Goal: Transaction & Acquisition: Purchase product/service

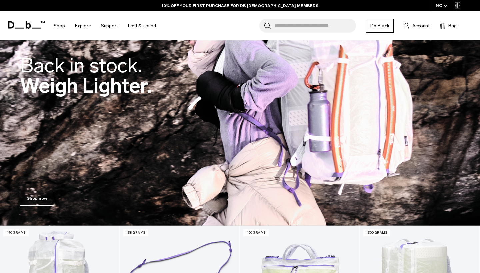
scroll to position [275, 0]
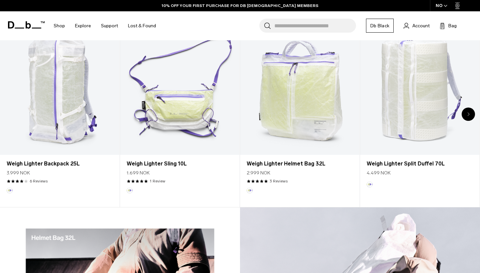
click at [301, 30] on input "Search for Bags, Luggage..." at bounding box center [315, 26] width 82 height 14
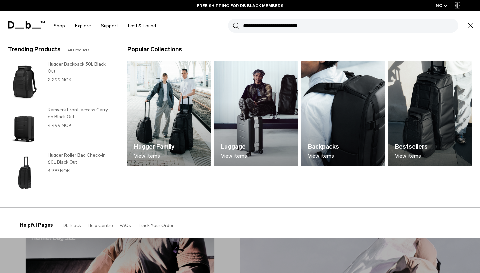
click at [81, 66] on h3 "Hugger Backpack 30L Black Out" at bounding box center [81, 68] width 66 height 14
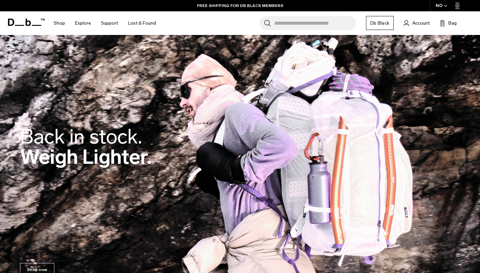
click at [284, 30] on div "Search for Bags, Luggage... Search Close Trending Products All Products Hugger …" at bounding box center [317, 23] width 313 height 24
click at [283, 23] on input "Search for Bags, Luggage..." at bounding box center [315, 23] width 82 height 14
click at [286, 26] on input "Search for Bags, Luggage..." at bounding box center [315, 23] width 82 height 14
click at [288, 26] on input "Search for Bags, Luggage..." at bounding box center [315, 23] width 82 height 14
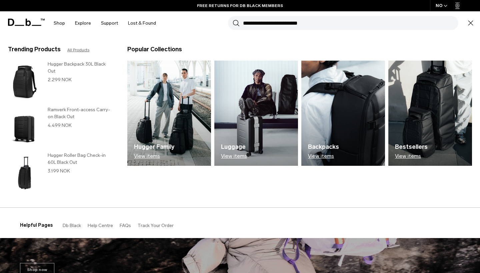
click at [75, 63] on h3 "Hugger Backpack 30L Black Out" at bounding box center [81, 68] width 66 height 14
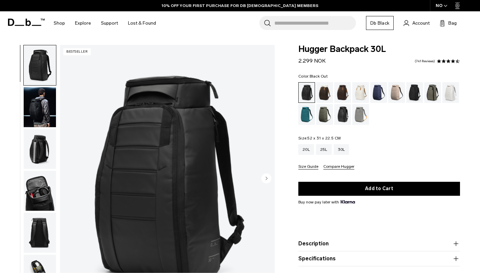
click at [398, 82] on fieldset "Color: Black Out Out of stock" at bounding box center [379, 99] width 162 height 51
click at [395, 88] on div "Fogbow Beige" at bounding box center [396, 92] width 17 height 21
click at [463, 273] on div at bounding box center [240, 273] width 480 height 0
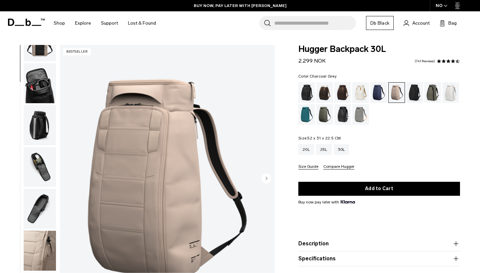
click at [413, 92] on div "Charcoal Grey" at bounding box center [414, 92] width 17 height 21
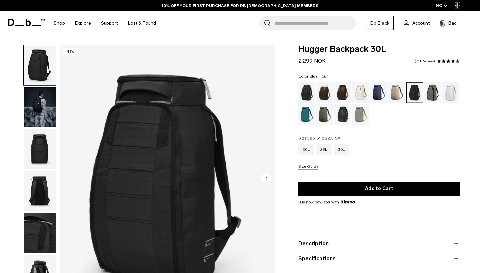
click at [378, 91] on div "Blue Hour" at bounding box center [378, 92] width 17 height 21
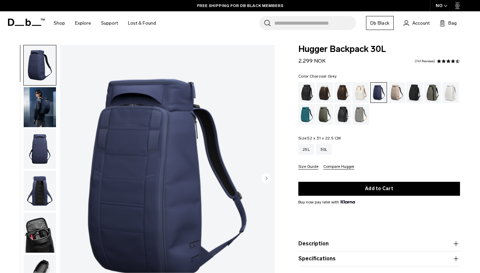
click at [410, 95] on div "Charcoal Grey" at bounding box center [414, 92] width 17 height 21
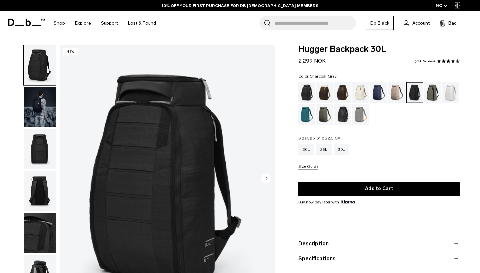
click at [31, 109] on img "button" at bounding box center [40, 107] width 32 height 40
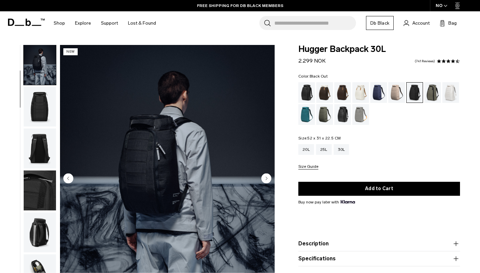
click at [306, 89] on div "Black Out" at bounding box center [306, 92] width 17 height 21
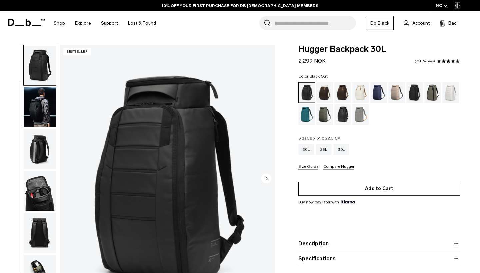
click at [378, 187] on button "Add to Cart" at bounding box center [379, 189] width 162 height 14
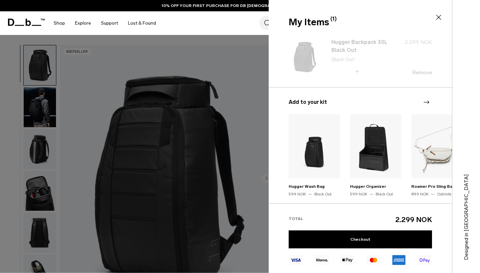
click at [471, 273] on div at bounding box center [240, 273] width 480 height 0
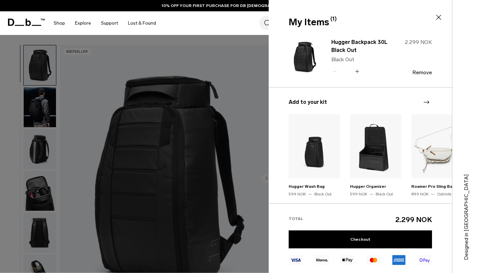
click at [373, 273] on div at bounding box center [240, 273] width 480 height 0
click at [369, 234] on link "Checkout" at bounding box center [359, 239] width 143 height 18
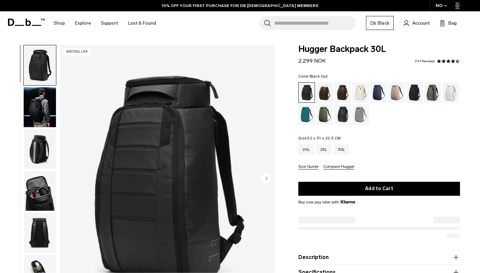
click at [469, 273] on div at bounding box center [240, 273] width 480 height 0
click at [421, 273] on div at bounding box center [240, 273] width 480 height 0
click at [449, 273] on div at bounding box center [240, 273] width 480 height 0
click at [297, 77] on div "Hugger Backpack 30L 2.299 NOK 4.6 star rating 741 Reviews Color: Black Out Out …" at bounding box center [378, 181] width 201 height 272
click at [373, 273] on div at bounding box center [240, 273] width 480 height 0
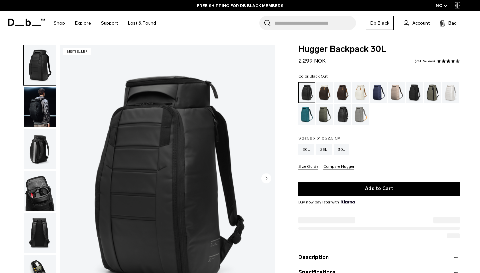
click at [376, 273] on div at bounding box center [240, 273] width 480 height 0
click at [450, 21] on span "Bag" at bounding box center [452, 23] width 8 height 7
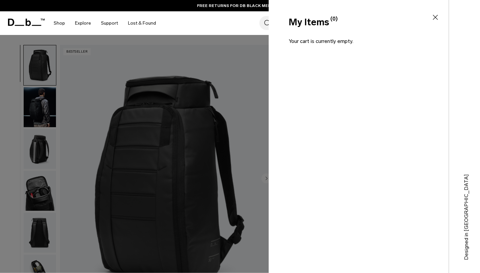
click at [433, 17] on icon at bounding box center [435, 17] width 8 height 8
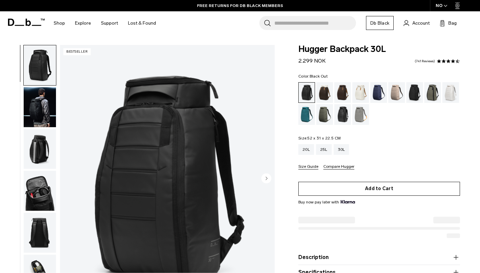
click at [324, 188] on button "Add to Cart" at bounding box center [379, 189] width 162 height 14
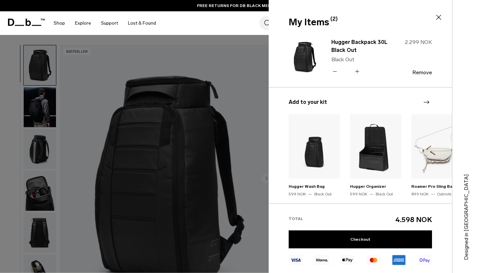
click at [335, 69] on icon at bounding box center [334, 72] width 6 height 10
click at [337, 242] on link "Checkout" at bounding box center [359, 239] width 143 height 18
